Goal: Check status: Check status

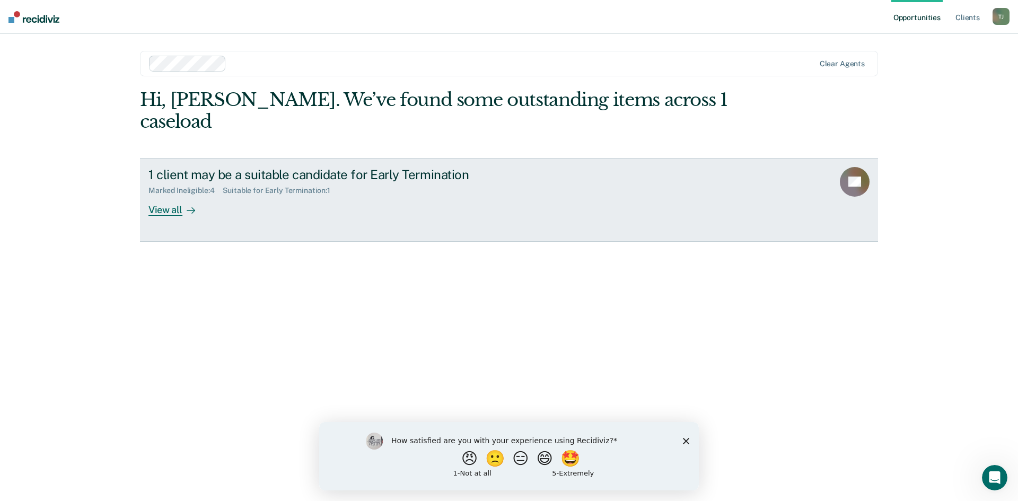
click at [174, 195] on div "View all" at bounding box center [177, 205] width 59 height 21
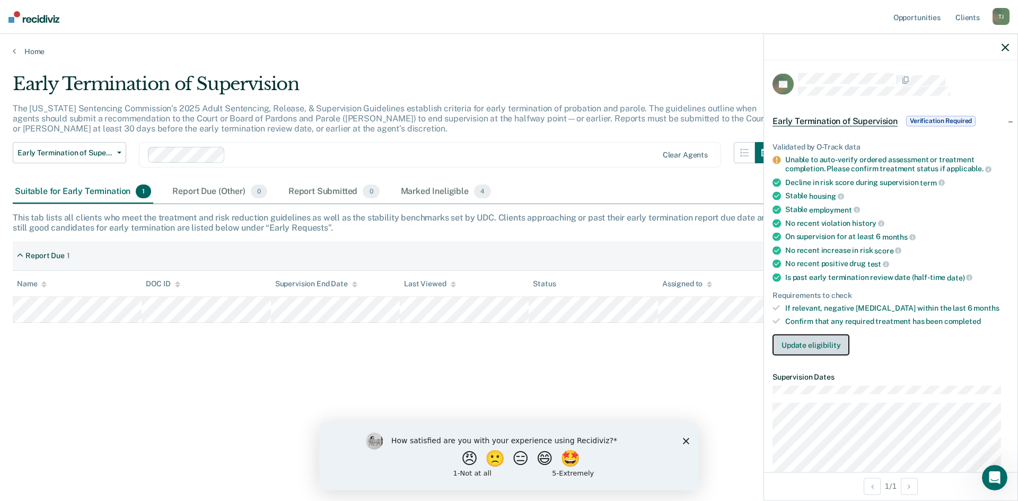
click at [806, 344] on button "Update eligibility" at bounding box center [810, 344] width 77 height 21
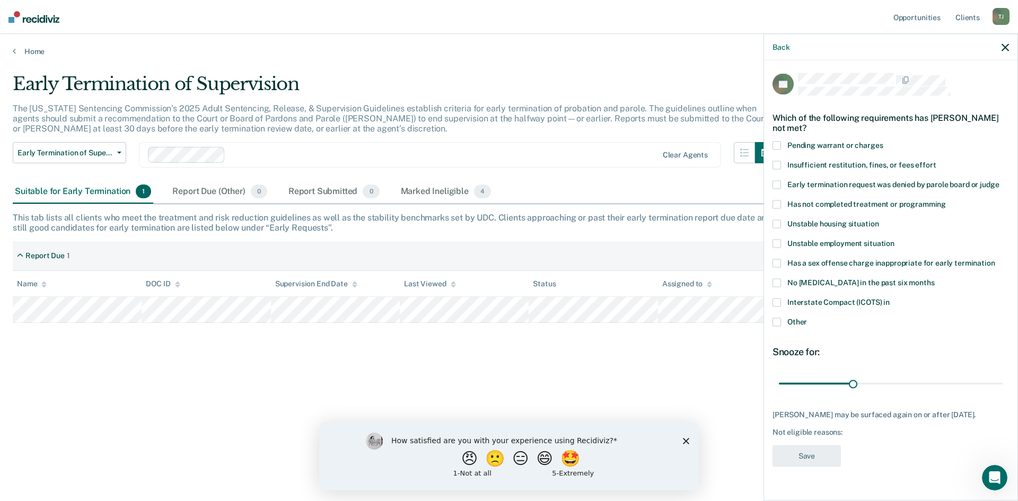
click at [779, 204] on span at bounding box center [776, 204] width 8 height 8
click at [946, 200] on input "Has not completed treatment or programming" at bounding box center [946, 200] width 0 height 0
click at [806, 464] on button "Save" at bounding box center [806, 456] width 68 height 22
